Goal: Task Accomplishment & Management: Use online tool/utility

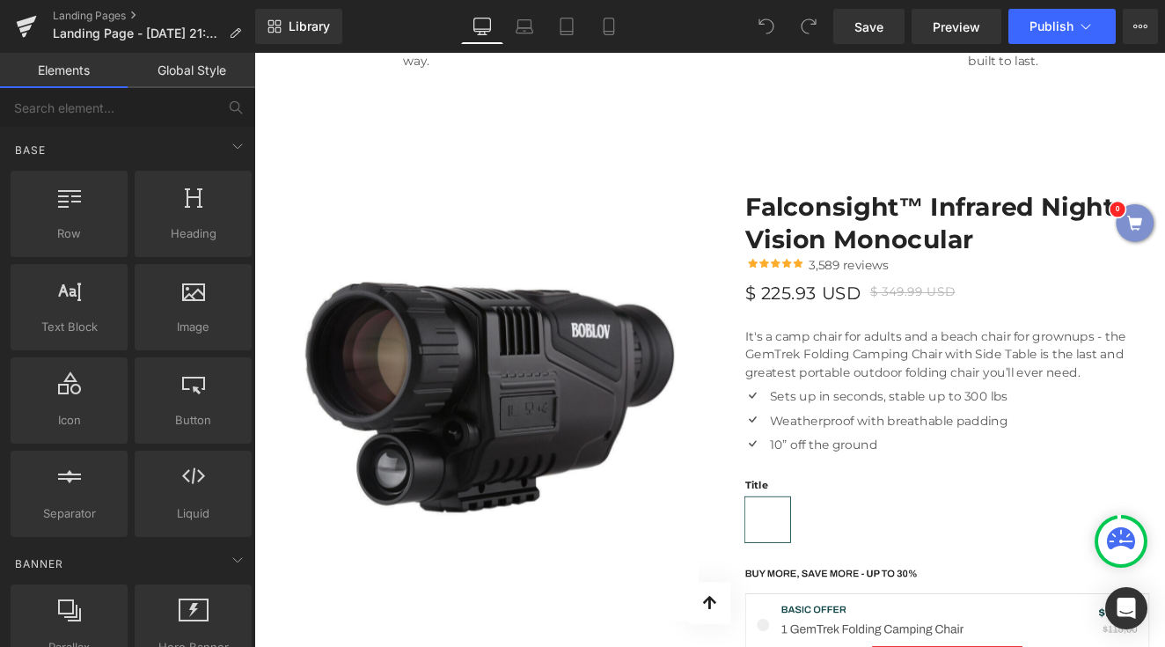
scroll to position [2516, 0]
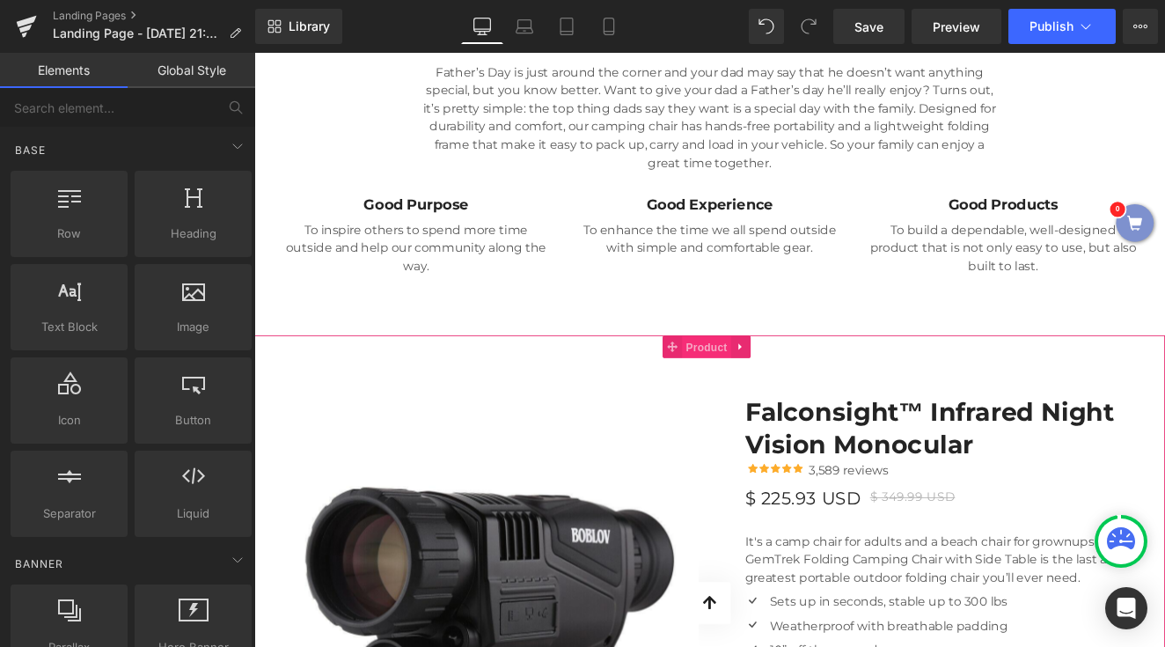
click at [788, 384] on span "Product" at bounding box center [783, 397] width 57 height 26
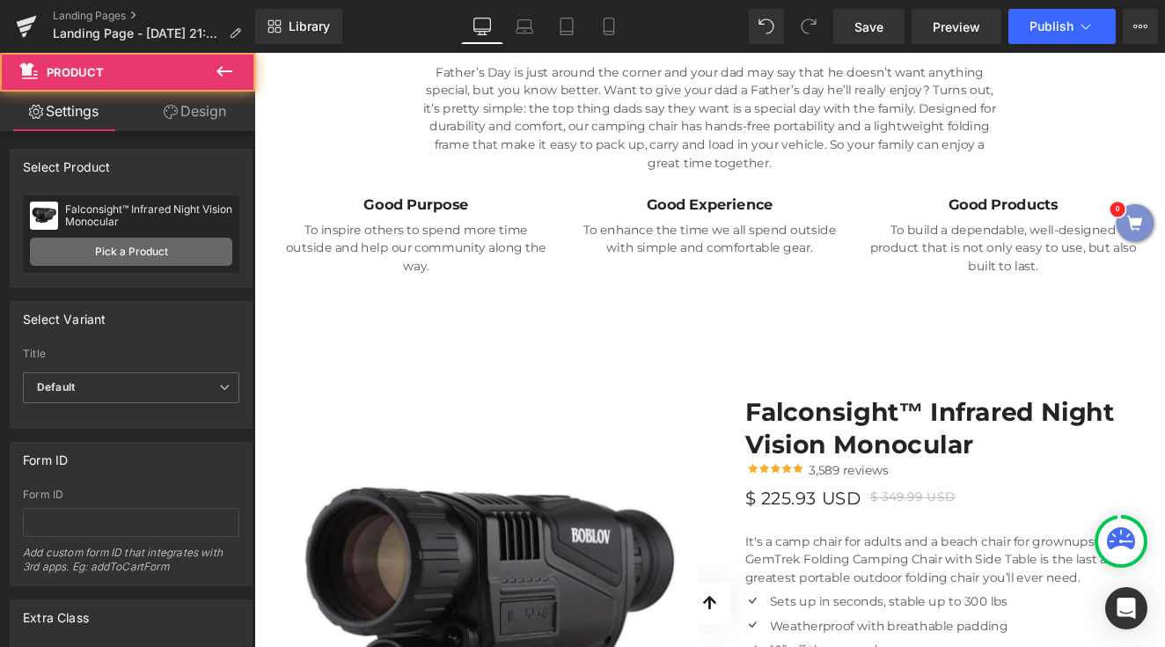
click at [159, 261] on link "Pick a Product" at bounding box center [131, 252] width 202 height 28
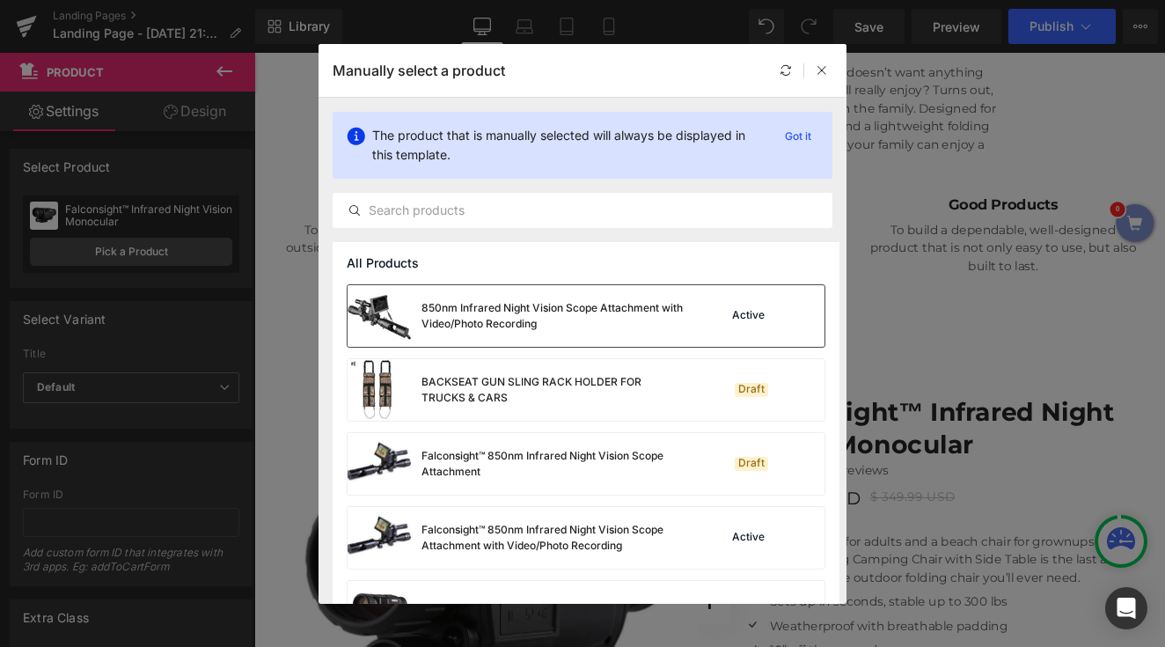
click at [480, 326] on div "850nm Infrared Night Vision Scope Attachment with Video/Photo Recording" at bounding box center [553, 316] width 264 height 32
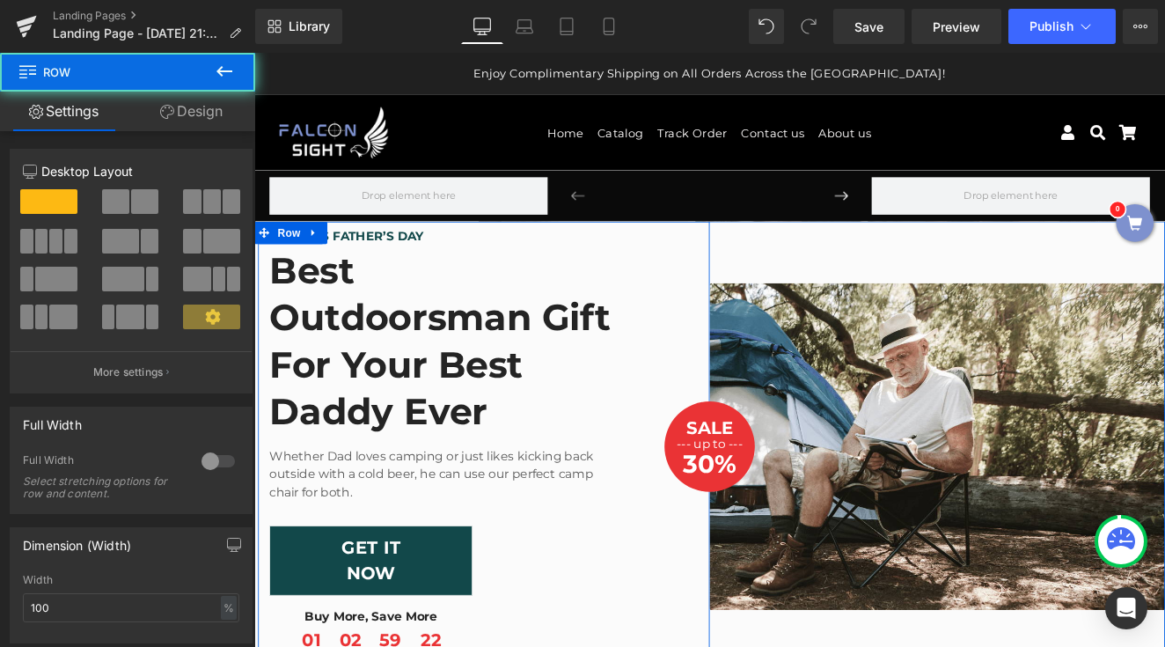
click at [728, 421] on div "FOR THIS FATHER’S DAY Text Block Best Outdoorsman Gift For Your Best Daddy Ever…" at bounding box center [523, 513] width 528 height 527
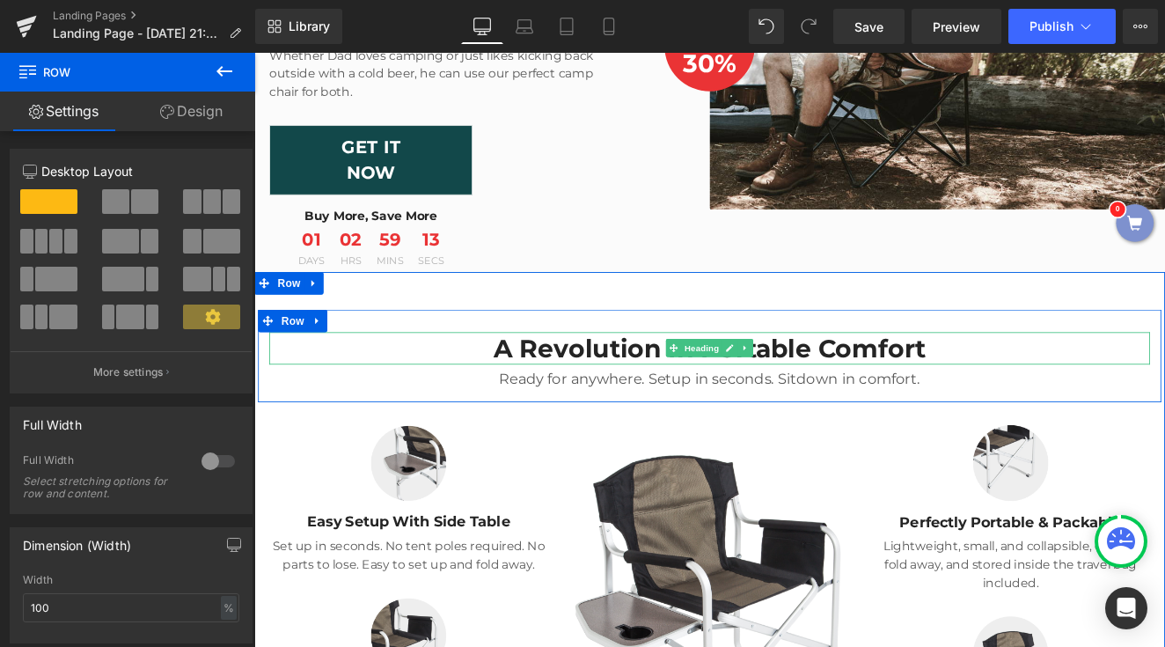
scroll to position [257, 0]
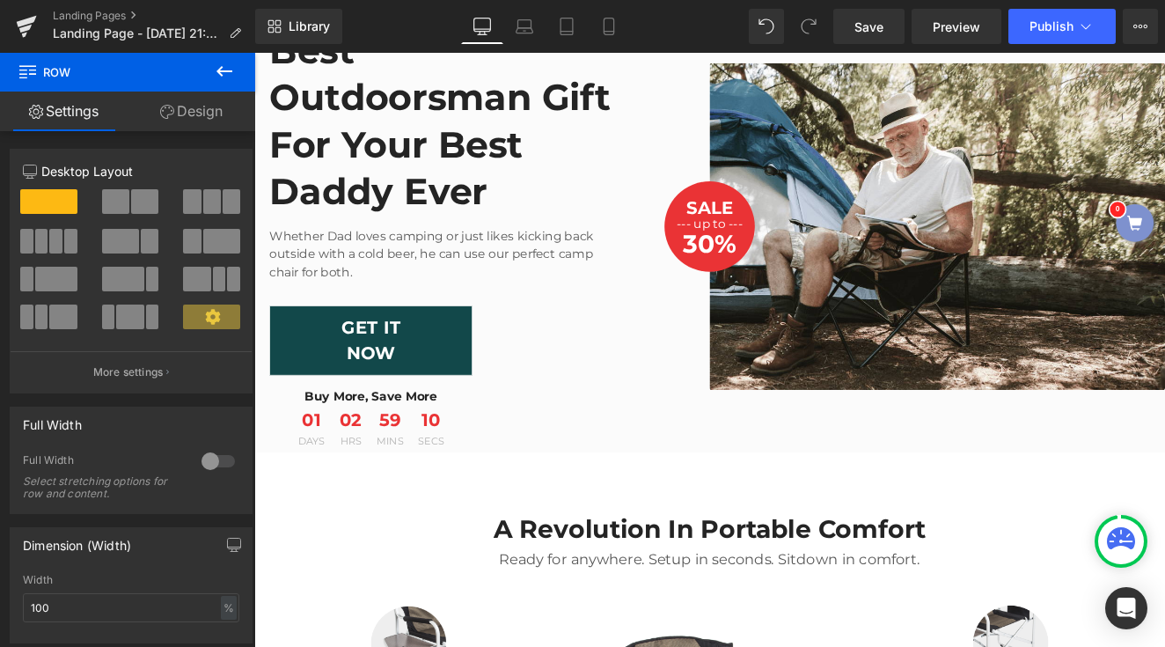
click at [222, 77] on icon at bounding box center [224, 71] width 21 height 21
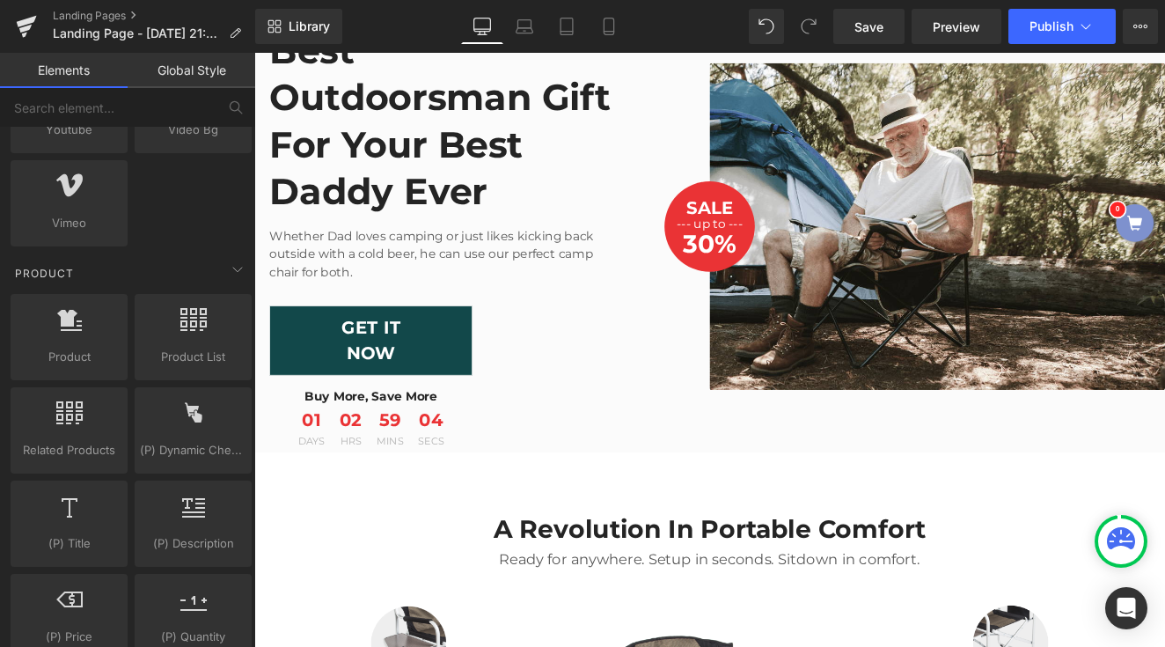
scroll to position [1271, 0]
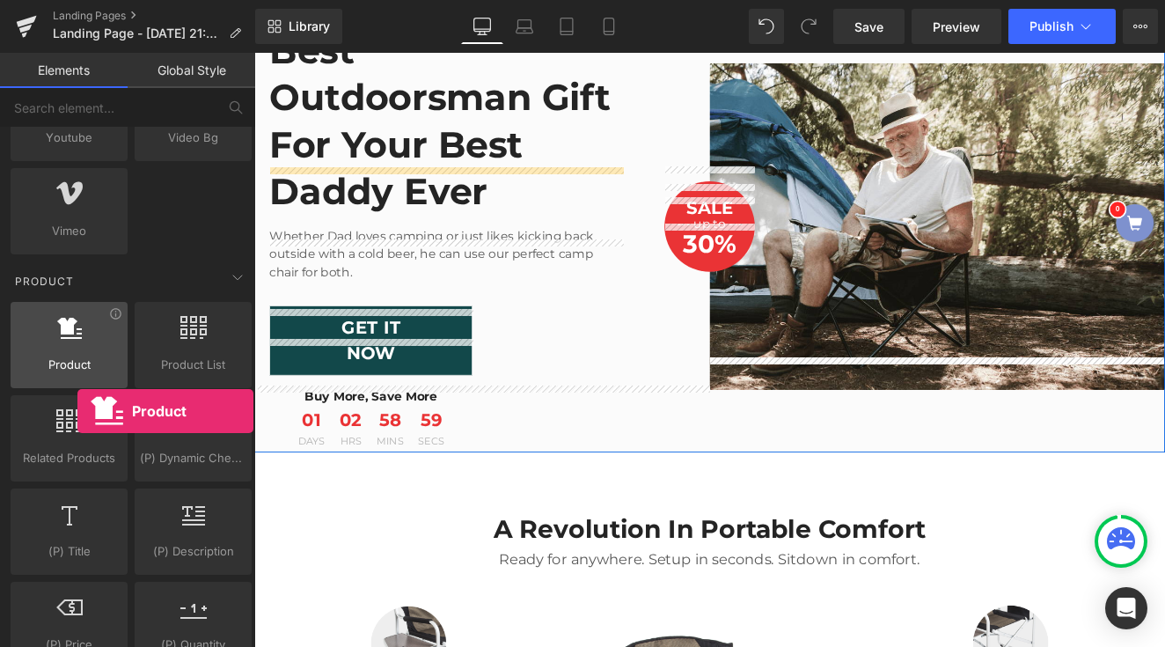
drag, startPoint x: 94, startPoint y: 340, endPoint x: 20, endPoint y: 360, distance: 76.4
click at [20, 360] on div "Product products, goods, sells" at bounding box center [69, 345] width 117 height 86
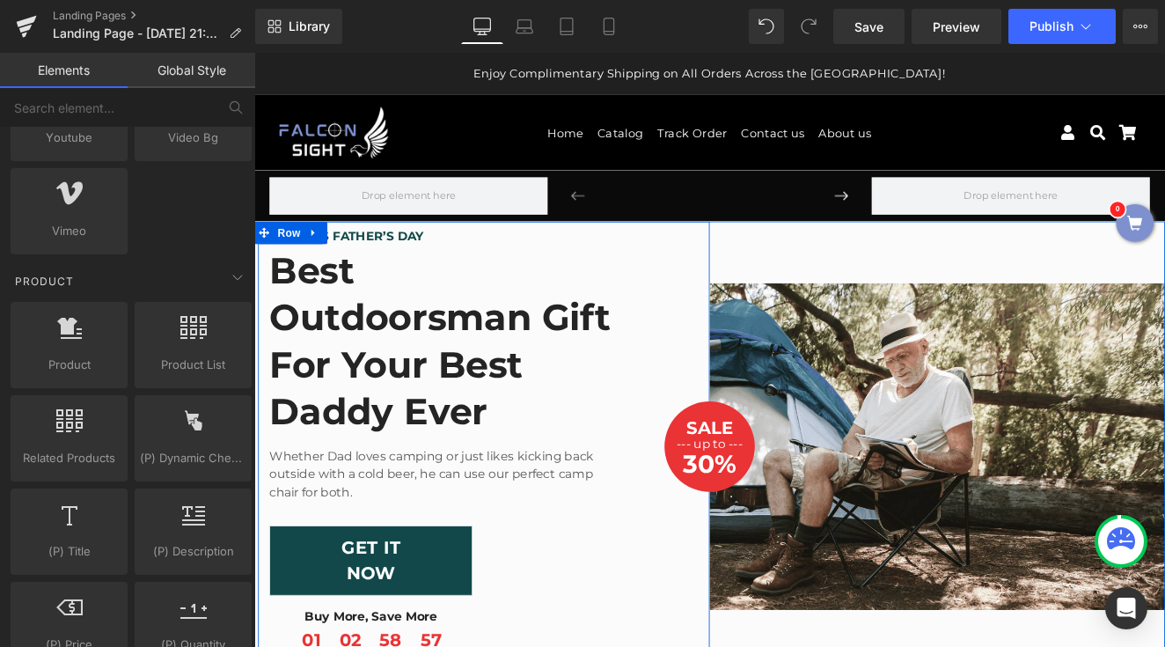
scroll to position [0, 0]
click at [299, 200] on span "Row" at bounding box center [294, 203] width 35 height 26
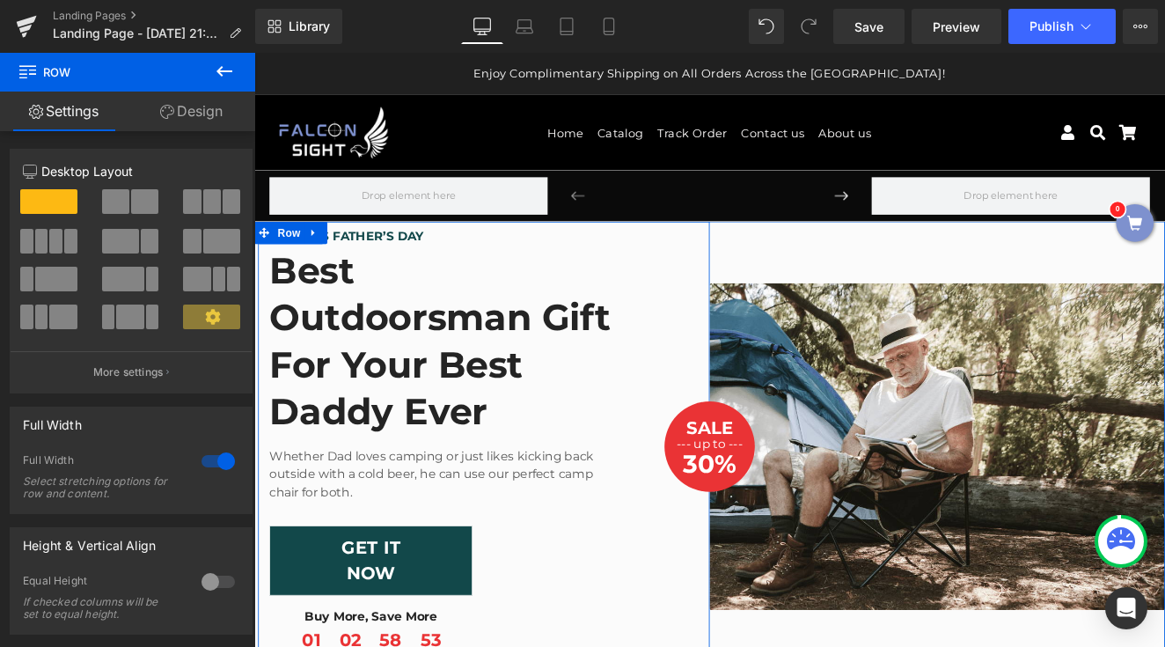
click at [220, 69] on icon at bounding box center [224, 71] width 16 height 11
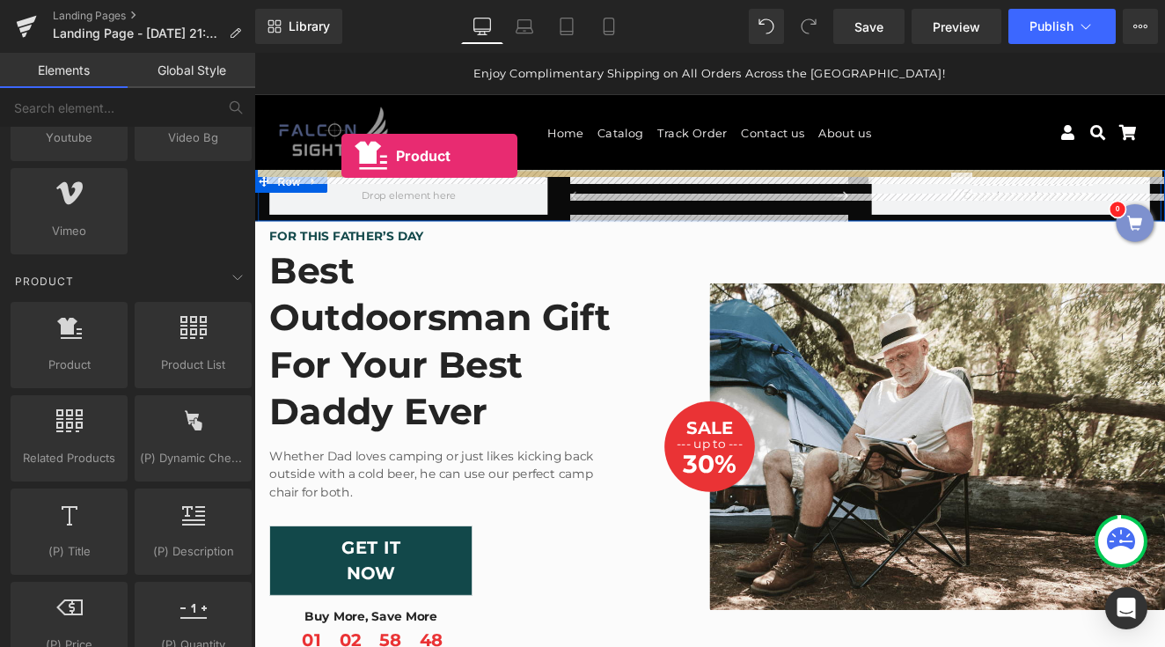
drag, startPoint x: 328, startPoint y: 433, endPoint x: 356, endPoint y: 173, distance: 261.0
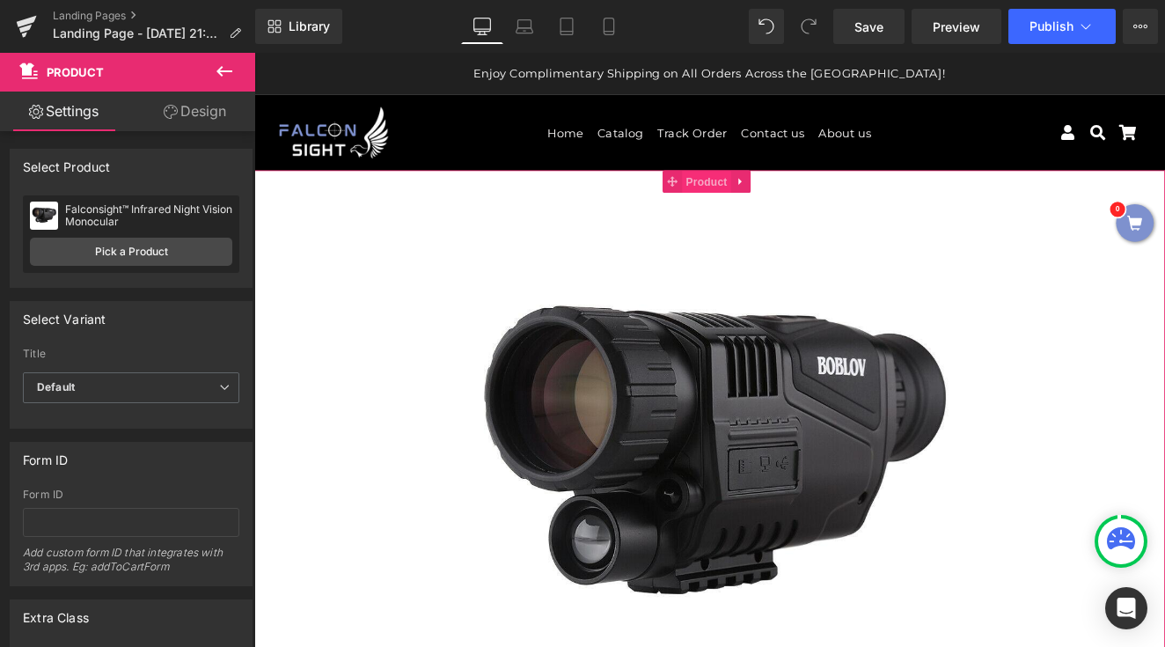
click at [798, 205] on span "Product" at bounding box center [783, 204] width 57 height 26
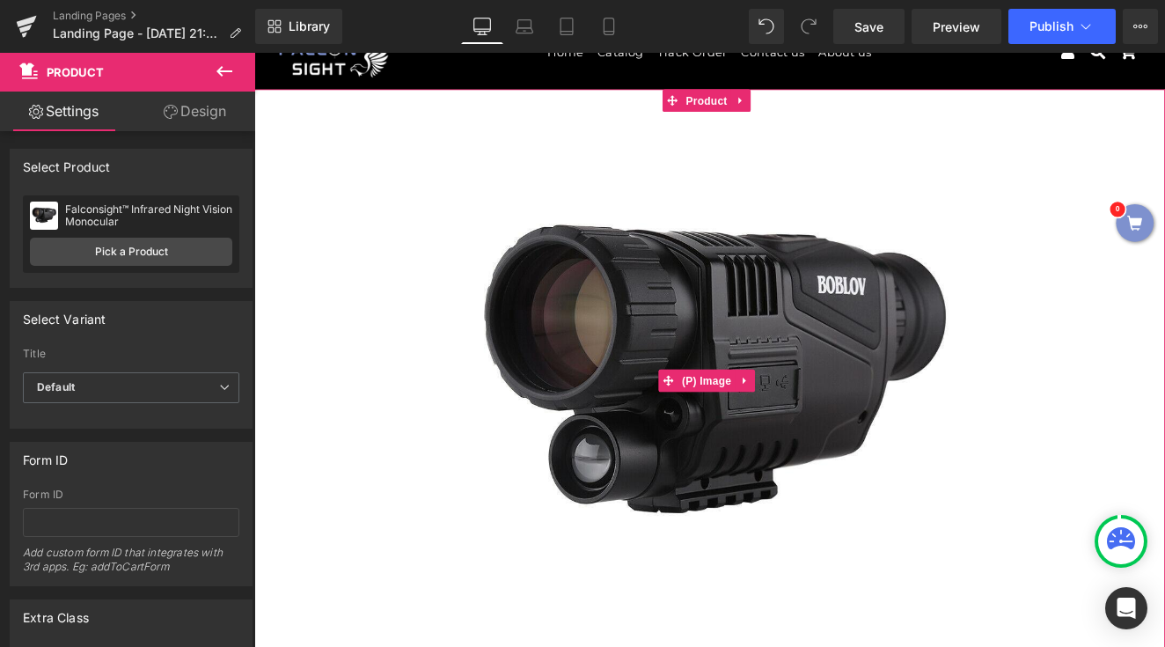
scroll to position [3, 0]
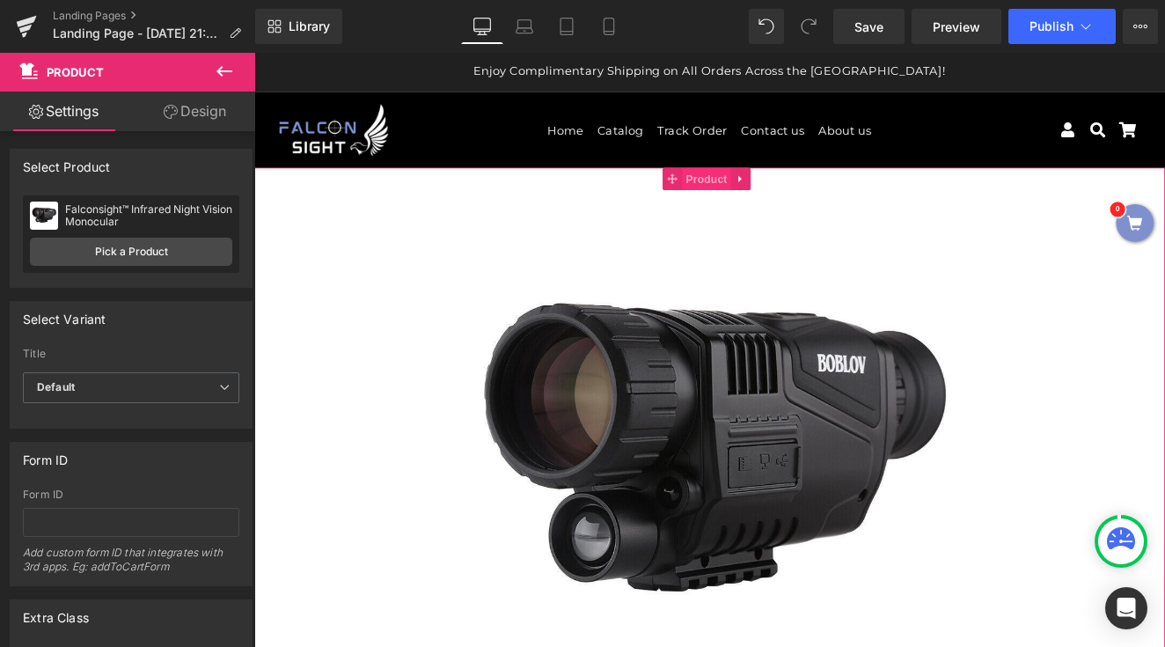
click at [769, 199] on span "Product" at bounding box center [783, 200] width 57 height 26
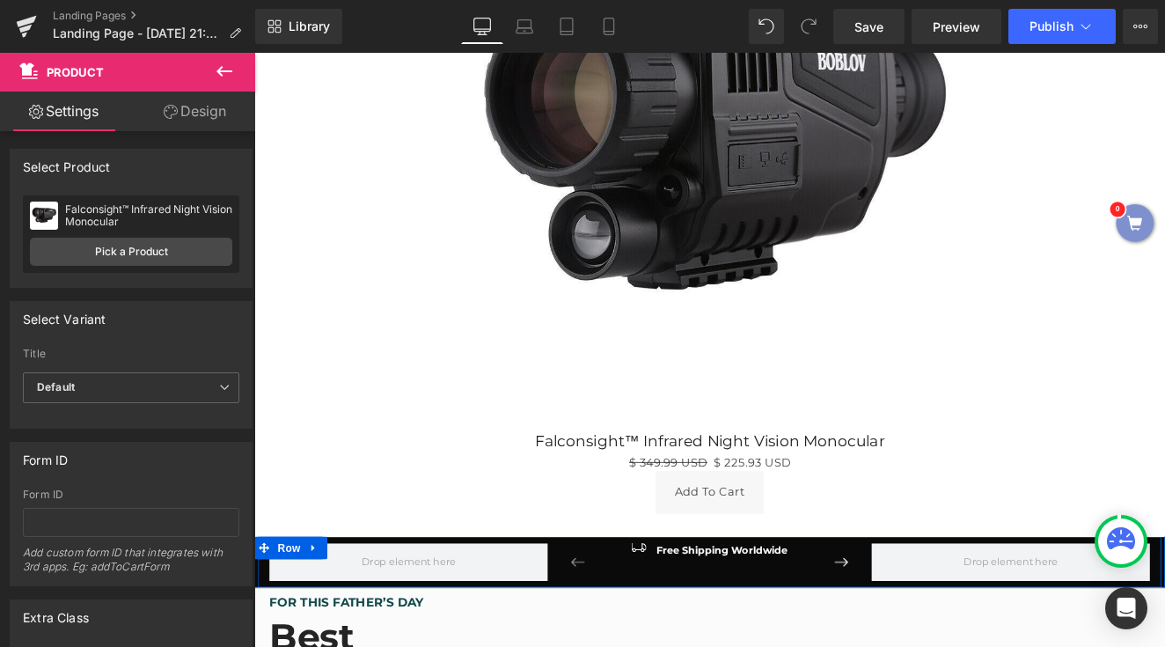
scroll to position [355, 0]
